Goal: Task Accomplishment & Management: Use online tool/utility

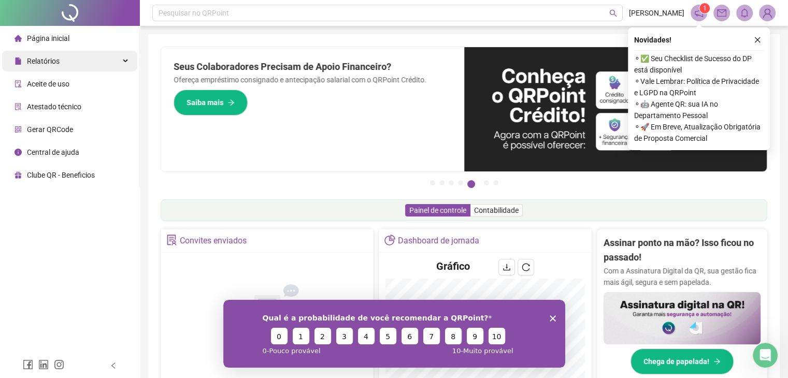
click at [68, 65] on div "Relatórios" at bounding box center [69, 61] width 135 height 21
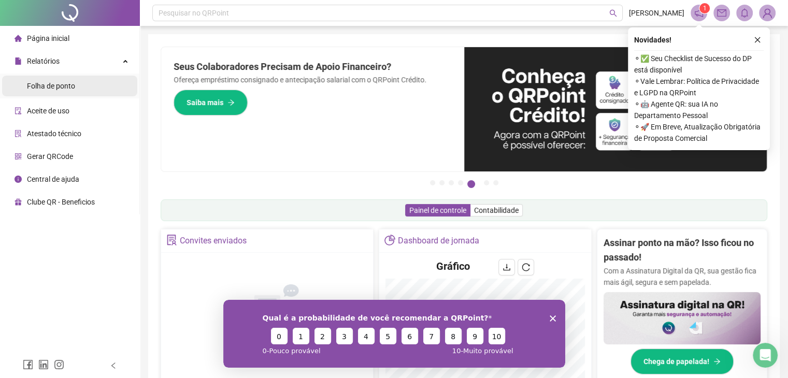
click at [59, 91] on div "Folha de ponto" at bounding box center [51, 86] width 48 height 21
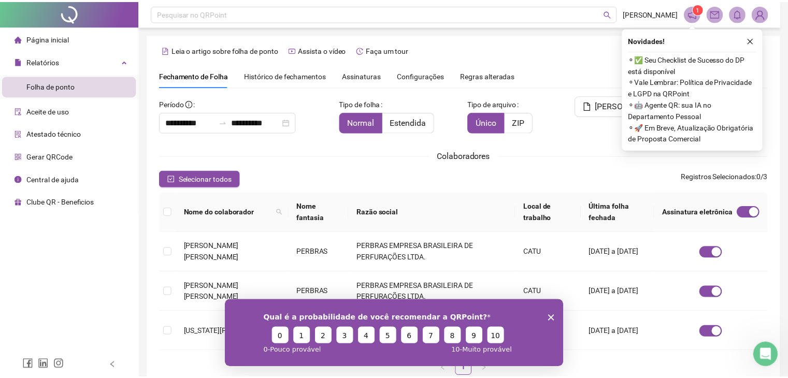
scroll to position [23, 0]
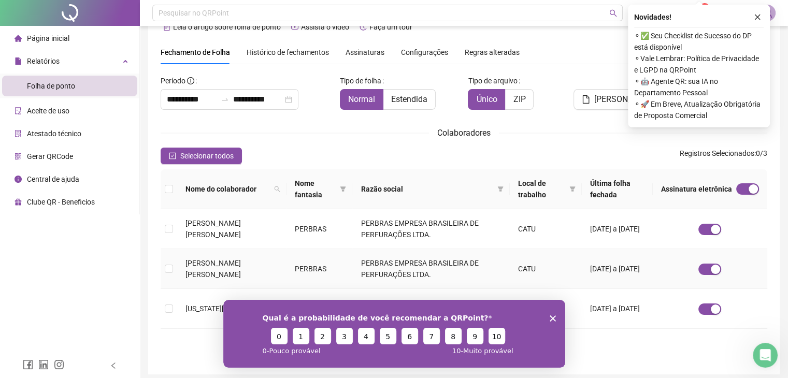
click at [173, 270] on td at bounding box center [169, 269] width 17 height 40
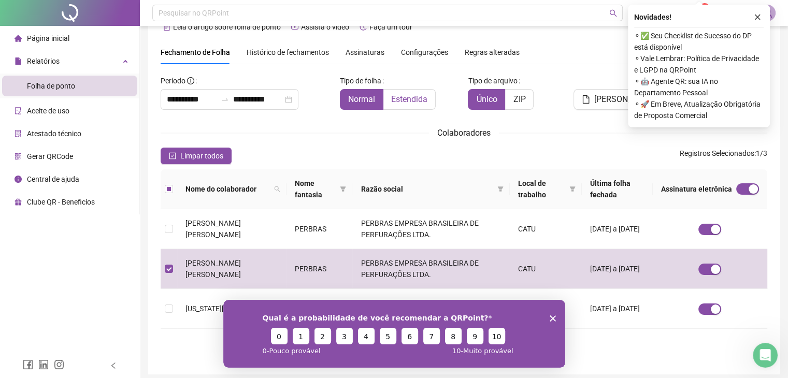
click at [397, 94] on span "Estendida" at bounding box center [409, 99] width 36 height 10
click at [610, 93] on span "Gerar espelho" at bounding box center [625, 99] width 62 height 12
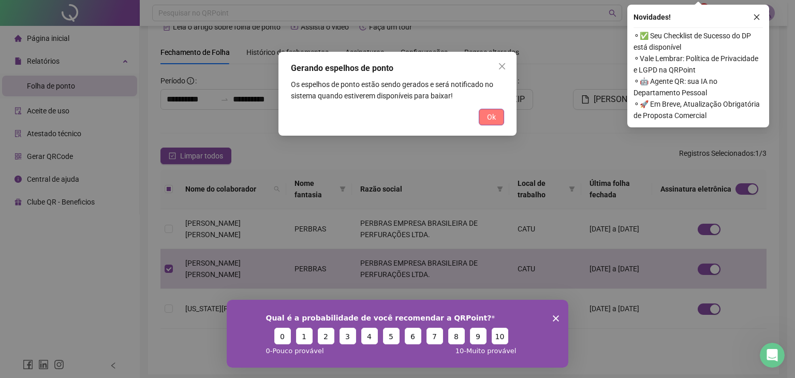
click at [486, 114] on button "Ok" at bounding box center [491, 117] width 25 height 17
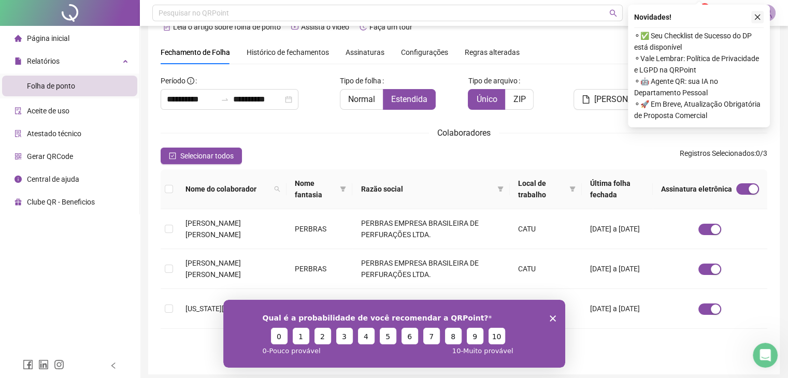
click at [761, 16] on button "button" at bounding box center [757, 17] width 12 height 12
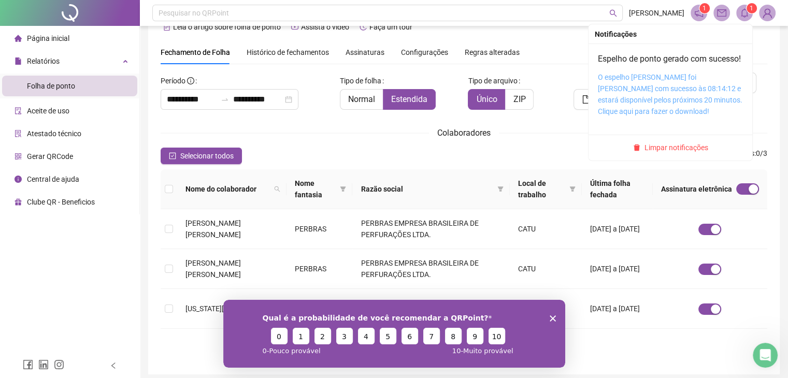
click at [696, 91] on link "O espelho de ponto foi gerado com sucesso às 08:14:12 e estará disponível pelos…" at bounding box center [670, 94] width 144 height 42
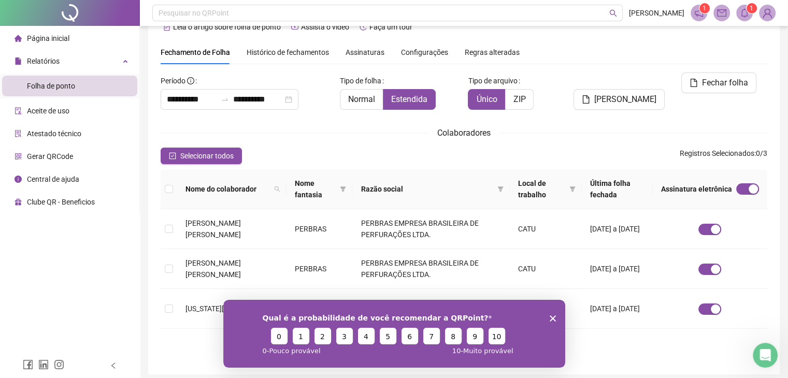
click at [555, 318] on div "Qual é a probabilidade de você recomendar a QRPoint? 0 1 2 3 4 5 6 7 8 9 10 0 -…" at bounding box center [394, 333] width 342 height 68
click at [550, 315] on icon "Encerrar pesquisa" at bounding box center [552, 318] width 6 height 6
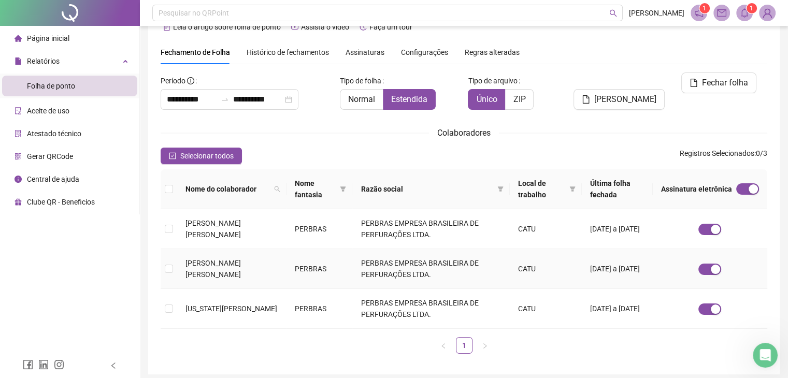
click at [222, 265] on span "SUZANNE LETICIA MOREIRA SAMPAIO" at bounding box center [212, 269] width 55 height 20
